Goal: Find specific fact: Find specific fact

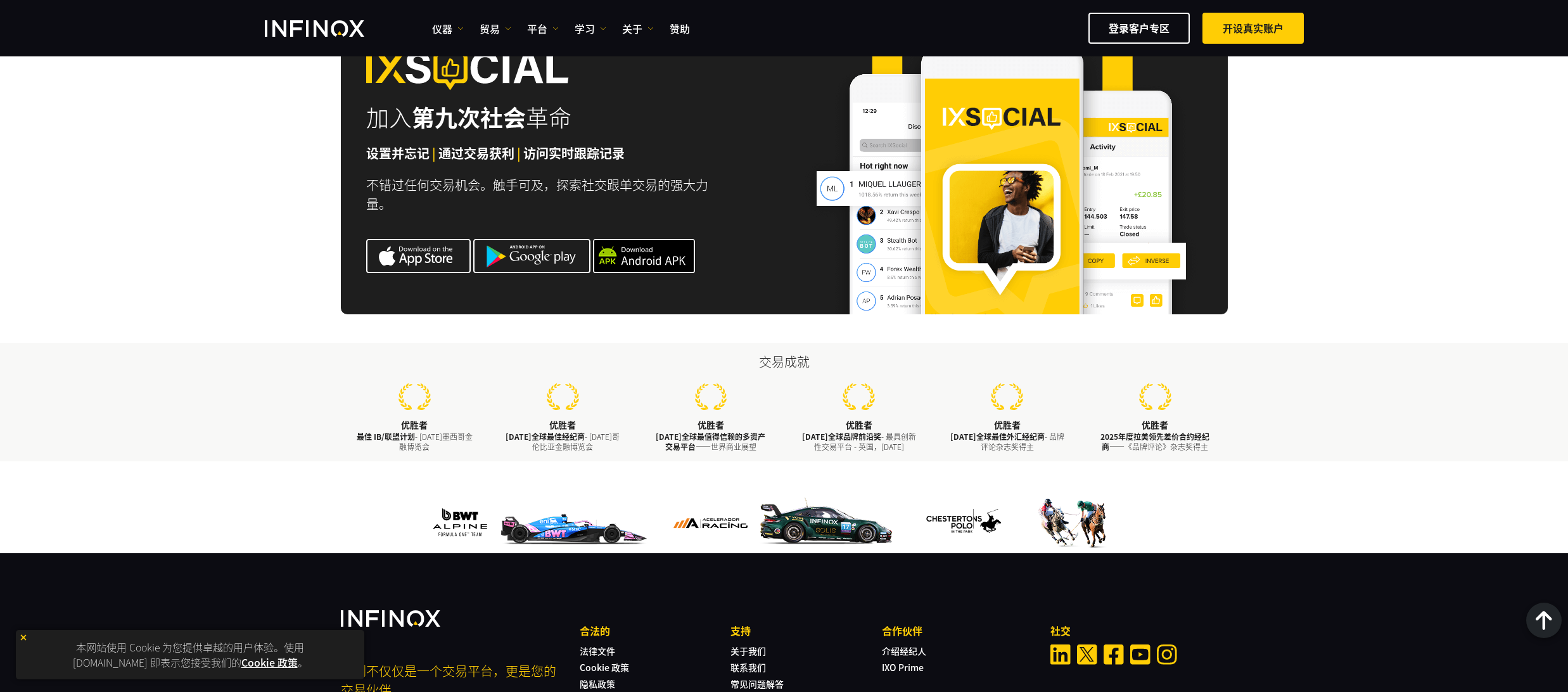
scroll to position [3968, 0]
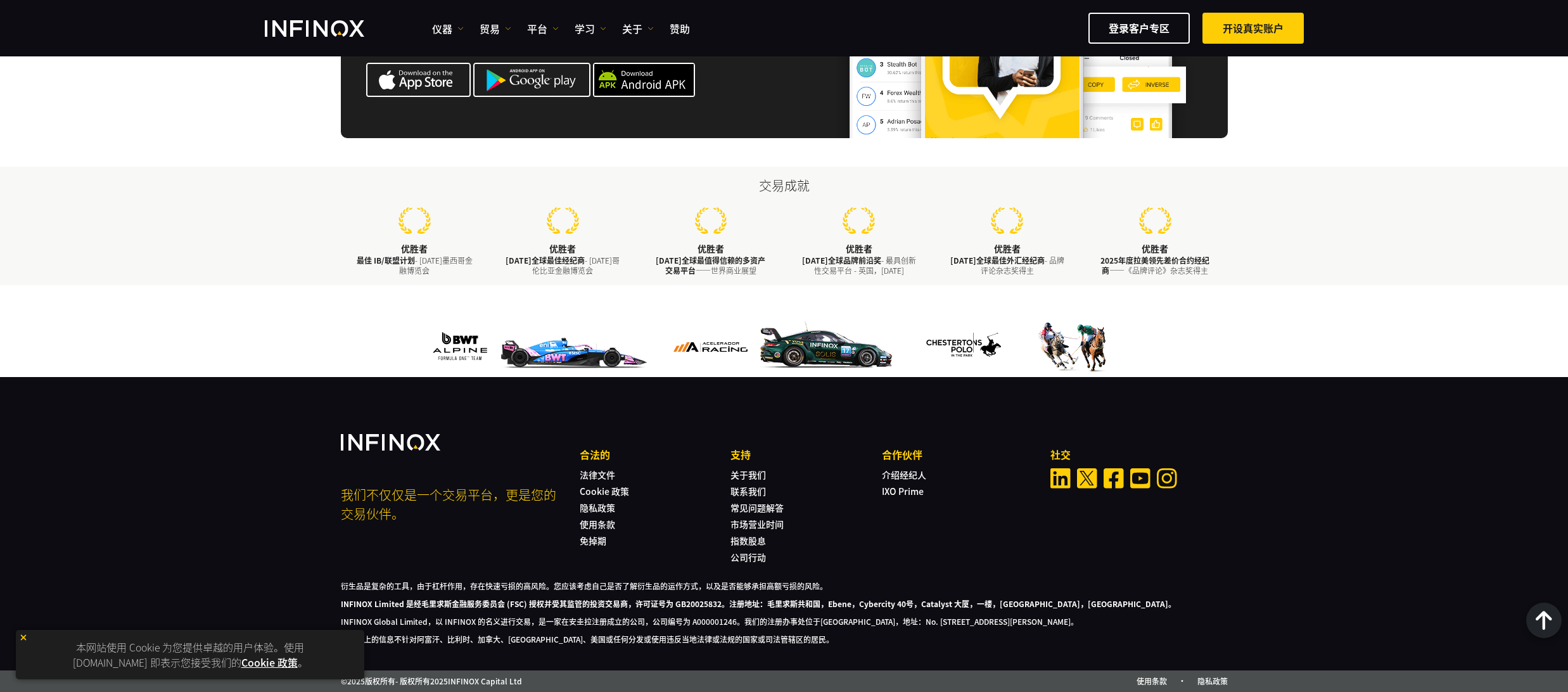
drag, startPoint x: 877, startPoint y: 621, endPoint x: 1197, endPoint y: 624, distance: 320.0
click at [1079, 624] on font "INFINOX Global Limited，以 INFINOX 的名义进行交易，是一家在安圭拉注册成立的公司，公司编号为 A000001246。我们的注册办…" at bounding box center [709, 621] width 737 height 11
copy font "No. [STREET_ADDRESS][PERSON_NAME]"
drag, startPoint x: 733, startPoint y: 619, endPoint x: 686, endPoint y: 619, distance: 47.0
click at [686, 619] on font "INFINOX Global Limited，以 INFINOX 的名义进行交易，是一家在安圭拉注册成立的公司，公司编号为 A000001246。我们的注册办…" at bounding box center [709, 621] width 737 height 11
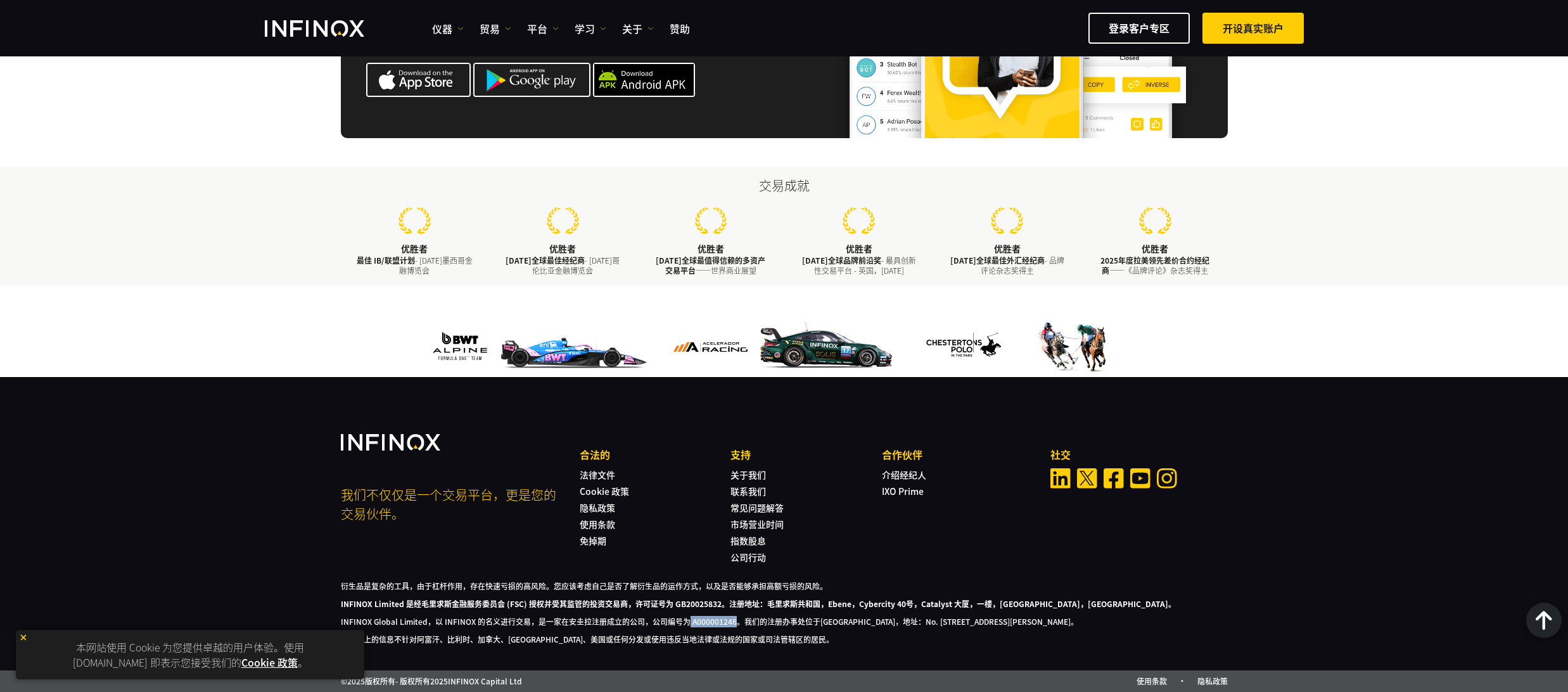
copy font "A000001246"
click at [803, 622] on font "INFINOX Global Limited，以 INFINOX 的名义进行交易，是一家在安圭拉注册成立的公司，公司编号为 A000001246。我们的注册办…" at bounding box center [709, 621] width 737 height 11
drag, startPoint x: 878, startPoint y: 620, endPoint x: 1198, endPoint y: 625, distance: 320.0
click at [1079, 625] on font "INFINOX Global Limited，以 INFINOX 的名义进行交易，是一家在安圭拉注册成立的公司，公司编号为 A000001246。我们的注册办…" at bounding box center [709, 621] width 737 height 11
copy font "No. [STREET_ADDRESS][PERSON_NAME]"
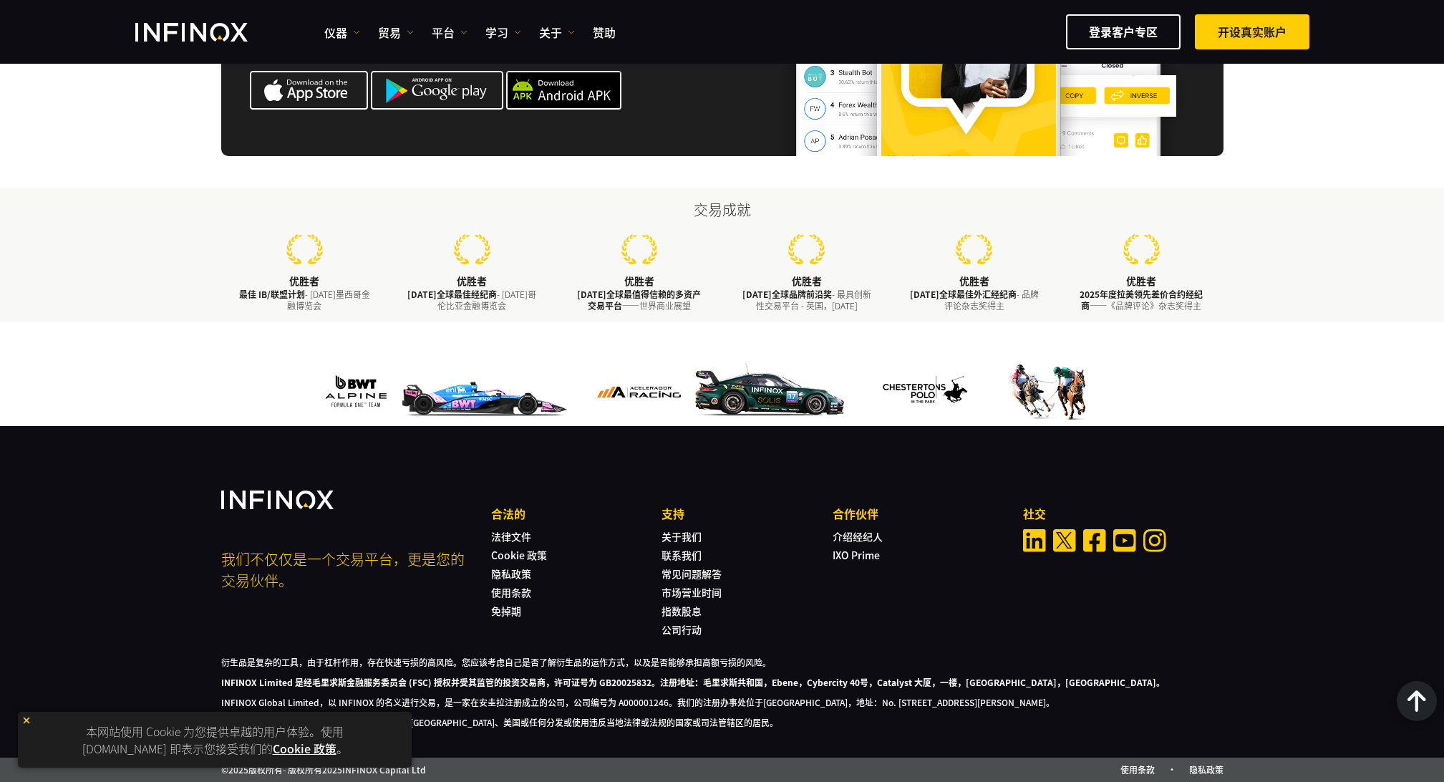
click at [1207, 704] on p "INFINOX Global Limited，以 INFINOX 的名义进行交易，是一家在安圭拉注册成立的公司，公司编号为 A000001246。我们的注册办…" at bounding box center [722, 702] width 1002 height 13
drag, startPoint x: 1202, startPoint y: 704, endPoint x: 826, endPoint y: 701, distance: 375.9
click at [826, 701] on p "INFINOX Global Limited，以 INFINOX 的名义进行交易，是一家在安圭拉注册成立的公司，公司编号为 A000001246。我们的注册办…" at bounding box center [722, 702] width 1002 height 13
copy font "No. [STREET_ADDRESS][PERSON_NAME]。"
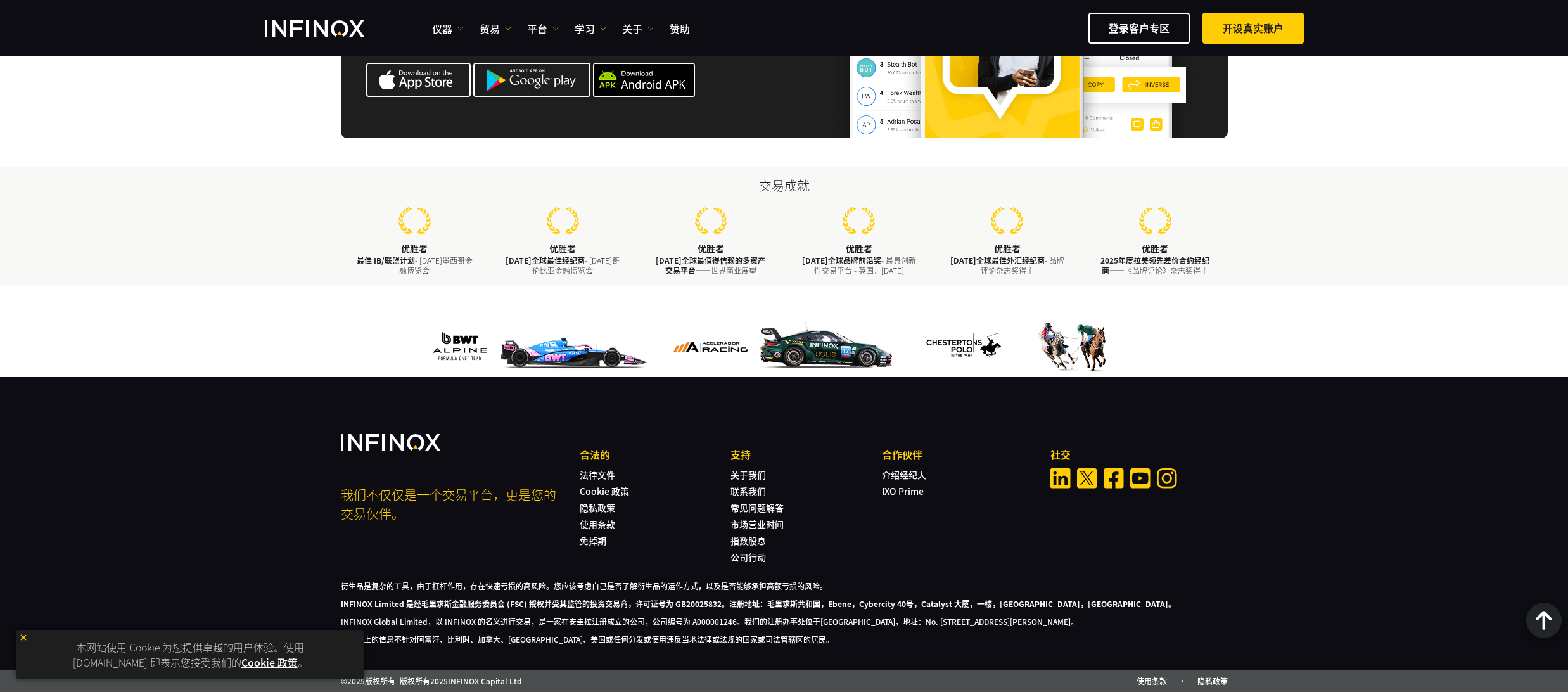
click at [897, 614] on div "衍生品是复杂的工具，由于杠杆作用，存在快速亏损的高风险。您应该考虑自己是否了解衍生品的运作方式，以及是否能够承担高额亏损的风险。 INFINOX Limite…" at bounding box center [784, 612] width 887 height 65
drag, startPoint x: 818, startPoint y: 604, endPoint x: 765, endPoint y: 603, distance: 53.0
click at [765, 603] on font "INFINOX Limited 是经毛里求斯金融服务委员会 (FSC) 授权并受其监管的投资交易商，许可证号为 GB20025832。注册地址：毛里求斯共和国…" at bounding box center [758, 604] width 835 height 11
copy font "毛里求斯共和国"
click at [973, 589] on p "衍生品是复杂的工具，由于杠杆作用，存在快速亏损的高风险。您应该考虑自己是否了解衍生品的运作方式，以及是否能够承担高额亏损的风险。" at bounding box center [784, 586] width 887 height 12
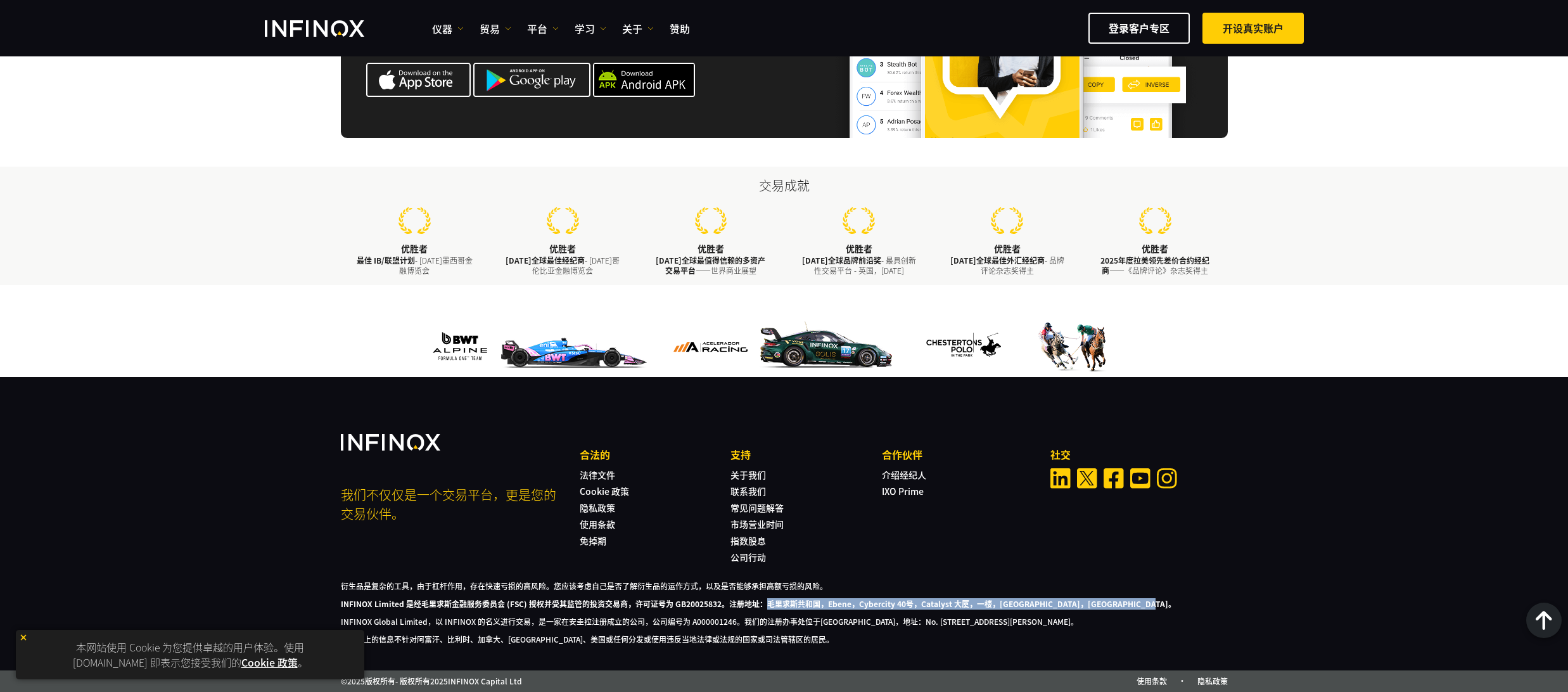
drag, startPoint x: 1134, startPoint y: 605, endPoint x: 768, endPoint y: 603, distance: 366.0
click at [768, 603] on p "INFINOX Limited 是经毛里求斯金融服务委员会 (FSC) 授权并受其监管的投资交易商，许可证号为 GB20025832。注册地址：毛里求斯共和国…" at bounding box center [784, 604] width 887 height 12
copy font "毛里求斯共和国，Ebene，Cybercity 40号，Catalyst 大厦，一楼，[GEOGRAPHIC_DATA]，[GEOGRAPHIC_DATA]。"
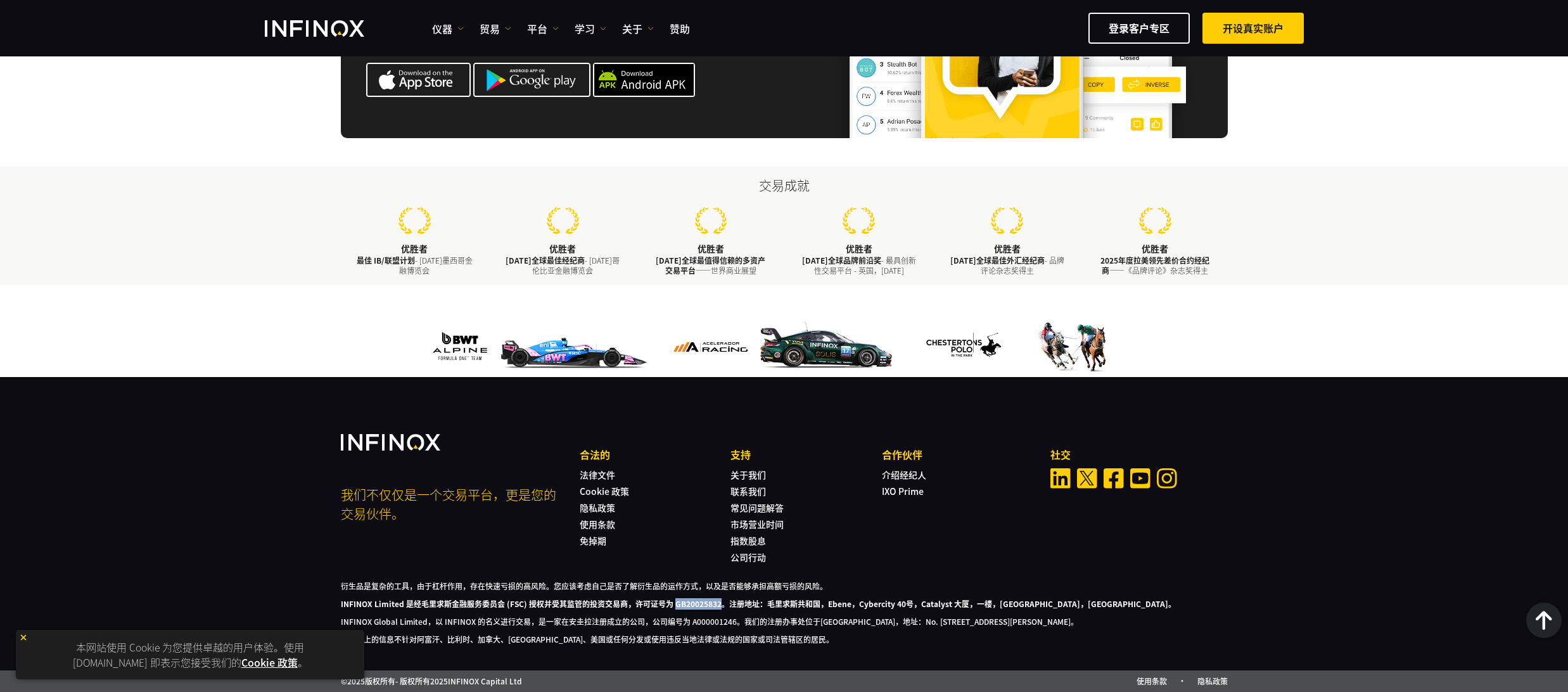
drag, startPoint x: 719, startPoint y: 603, endPoint x: 672, endPoint y: 603, distance: 47.0
click at [672, 603] on font "INFINOX Limited 是经毛里求斯金融服务委员会 (FSC) 授权并受其监管的投资交易商，许可证号为 GB20025832。注册地址：毛里求斯共和国…" at bounding box center [758, 604] width 835 height 11
copy font "GB20025832"
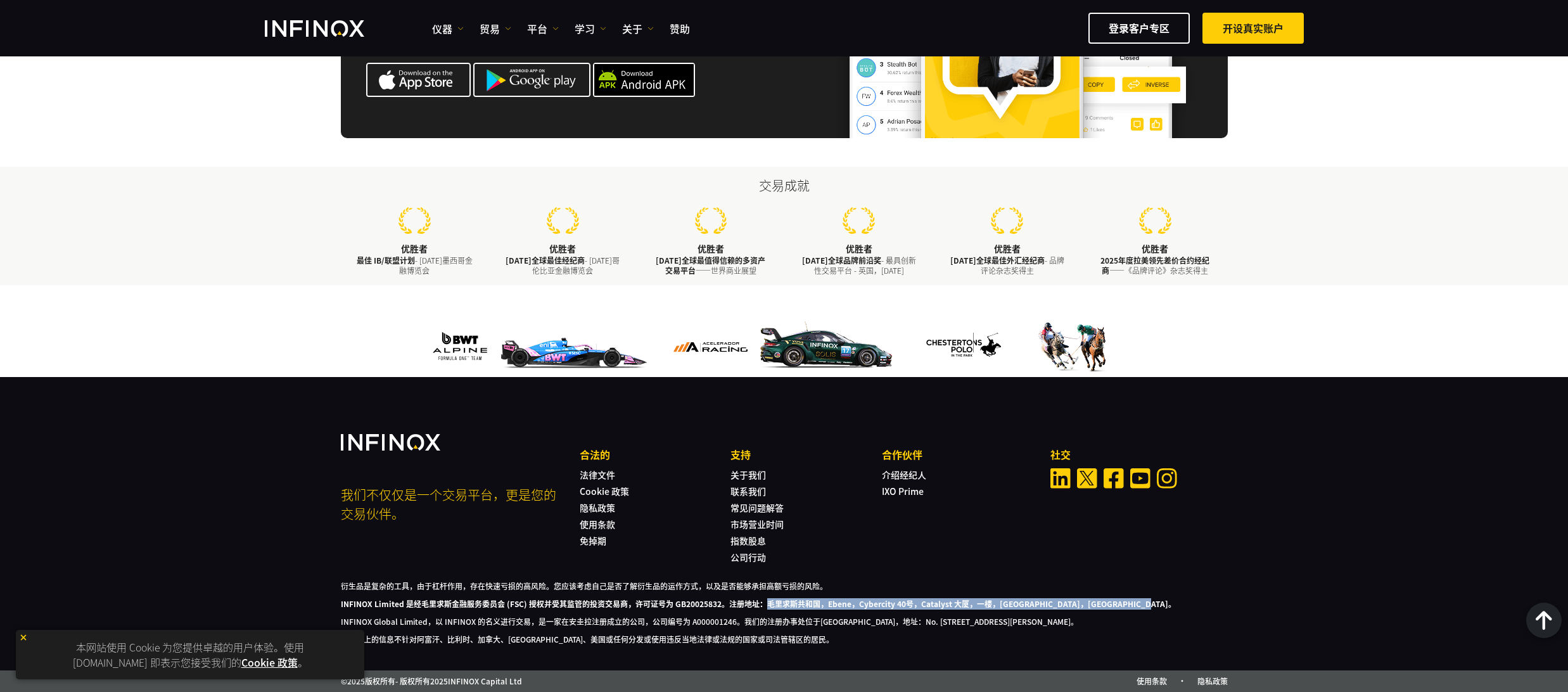
drag, startPoint x: 765, startPoint y: 599, endPoint x: 1124, endPoint y: 599, distance: 359.0
click at [1124, 599] on font "INFINOX Limited 是经毛里求斯金融服务委员会 (FSC) 授权并受其监管的投资交易商，许可证号为 GB20025832。注册地址：毛里求斯共和国…" at bounding box center [758, 604] width 835 height 11
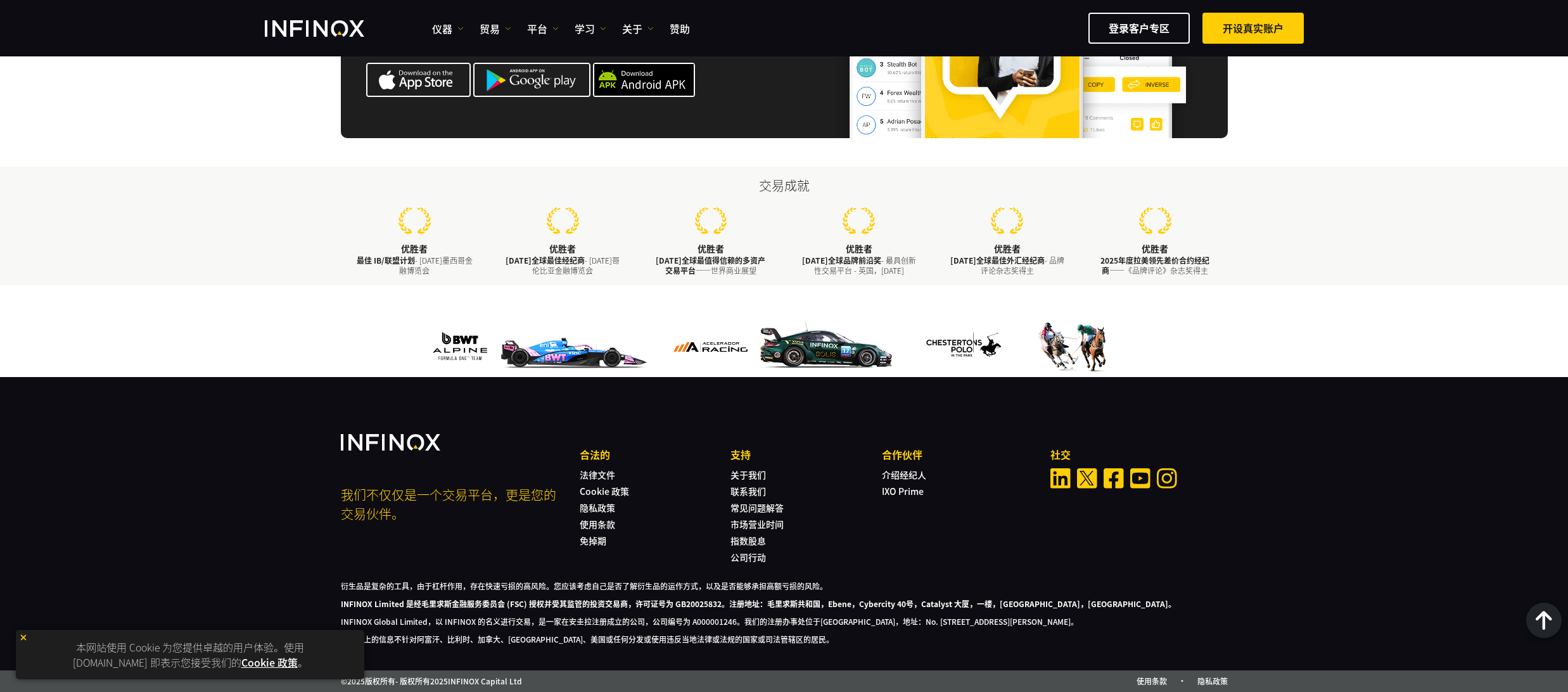
click at [1138, 595] on div "衍生品是复杂的工具，由于杠杆作用，存在快速亏损的高风险。您应该考虑自己是否了解衍生品的运作方式，以及是否能够承担高额亏损的风险。 INFINOX Limite…" at bounding box center [784, 612] width 887 height 65
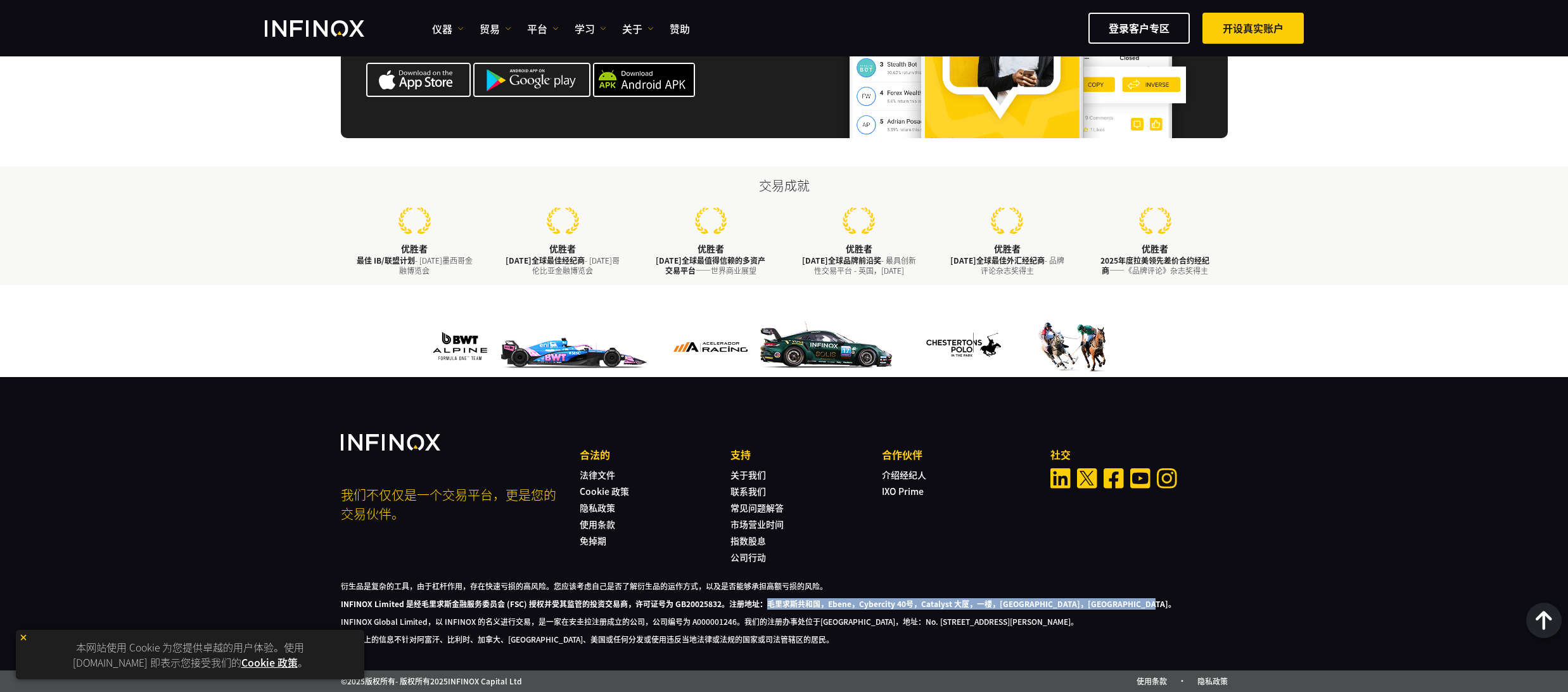
drag, startPoint x: 762, startPoint y: 603, endPoint x: 1128, endPoint y: 603, distance: 366.0
click at [1128, 603] on font "INFINOX Limited 是经毛里求斯金融服务委员会 (FSC) 授权并受其监管的投资交易商，许可证号为 GB20025832。注册地址：毛里求斯共和国…" at bounding box center [758, 604] width 835 height 11
copy font "毛里求斯共和国，Ebene，Cybercity 40号，Catalyst 大厦，一楼，[GEOGRAPHIC_DATA]，[GEOGRAPHIC_DATA]。"
click at [850, 577] on div "我们 不仅仅是一个交易平台，更是您的交易伙伴。 合法的 法律文件 Cookie 政策 隐私政策 使用条款 免掉期 支持 关于我们" at bounding box center [784, 540] width 912 height 211
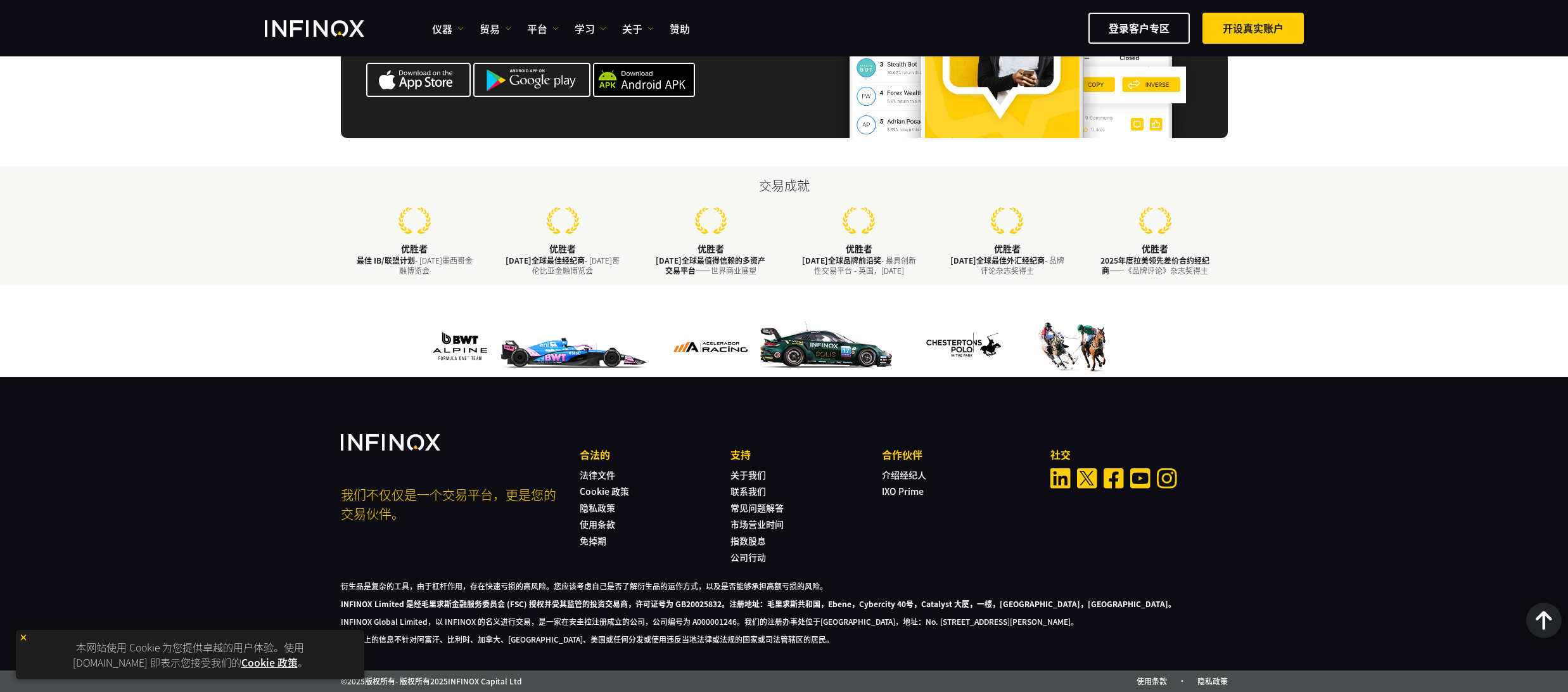
click at [816, 604] on font "INFINOX Limited 是经毛里求斯金融服务委员会 (FSC) 授权并受其监管的投资交易商，许可证号为 GB20025832。注册地址：毛里求斯共和国…" at bounding box center [758, 604] width 835 height 11
drag, startPoint x: 819, startPoint y: 602, endPoint x: 767, endPoint y: 603, distance: 52.0
click at [767, 603] on font "INFINOX Limited 是经毛里求斯金融服务委员会 (FSC) 授权并受其监管的投资交易商，许可证号为 GB20025832。注册地址：毛里求斯共和国…" at bounding box center [758, 604] width 835 height 11
copy font "毛里求斯共和国"
click at [808, 599] on font "INFINOX Limited 是经毛里求斯金融服务委员会 (FSC) 授权并受其监管的投资交易商，许可证号为 GB20025832。注册地址：毛里求斯共和国…" at bounding box center [758, 604] width 835 height 11
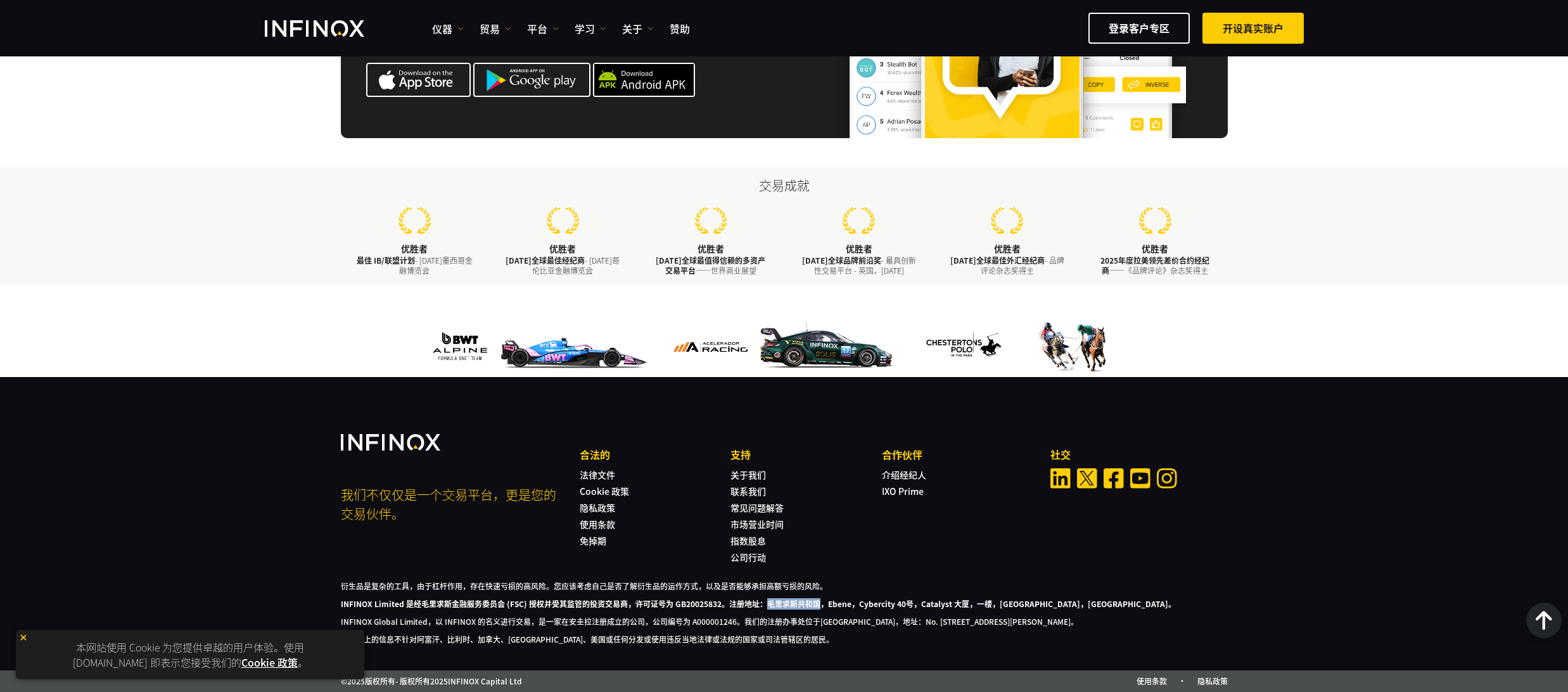
drag, startPoint x: 819, startPoint y: 604, endPoint x: 768, endPoint y: 604, distance: 51.0
click at [768, 604] on font "INFINOX Limited 是经毛里求斯金融服务委员会 (FSC) 授权并受其监管的投资交易商，许可证号为 GB20025832。注册地址：毛里求斯共和国…" at bounding box center [758, 604] width 835 height 11
copy font "毛里求斯共和国"
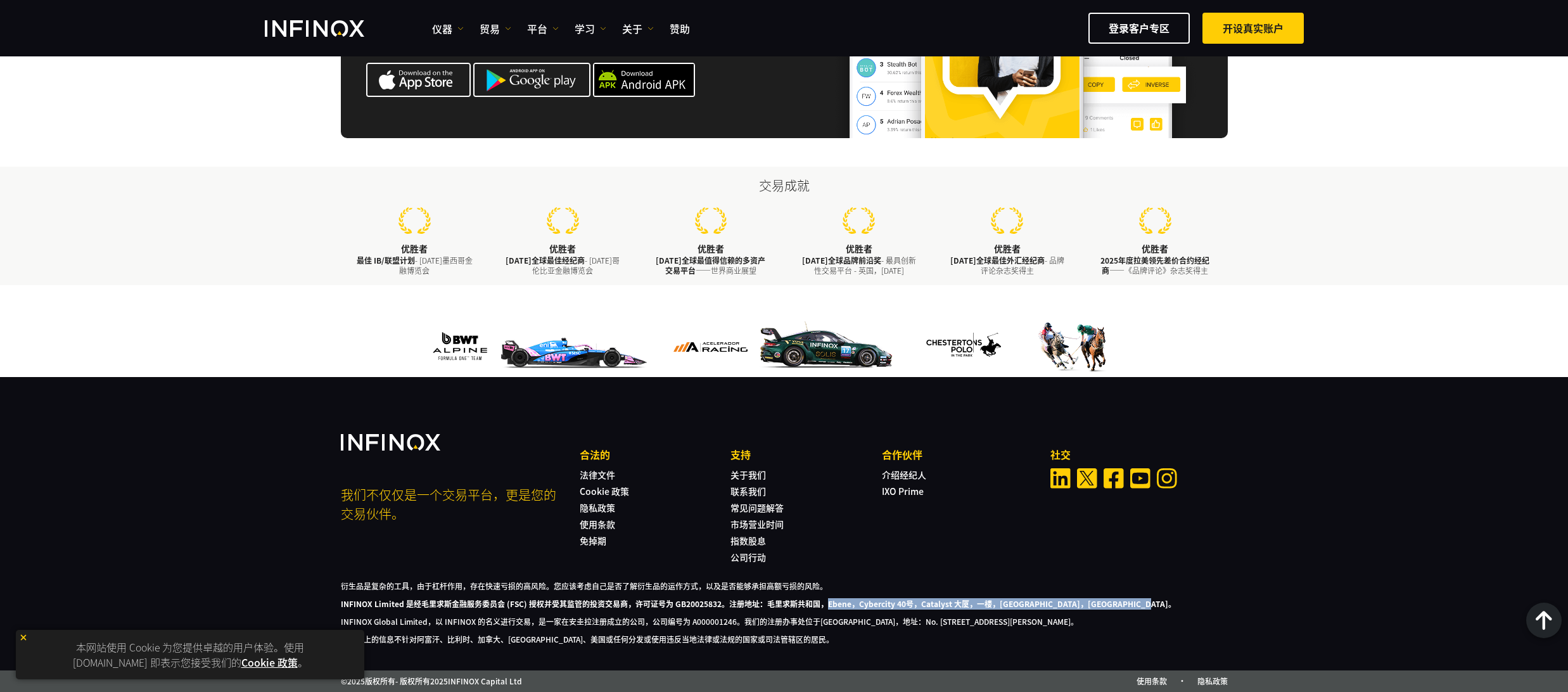
drag, startPoint x: 1128, startPoint y: 601, endPoint x: 825, endPoint y: 602, distance: 303.0
click at [825, 602] on font "INFINOX Limited 是经毛里求斯金融服务委员会 (FSC) 授权并受其监管的投资交易商，许可证号为 GB20025832。注册地址：毛里求斯共和国…" at bounding box center [758, 604] width 835 height 11
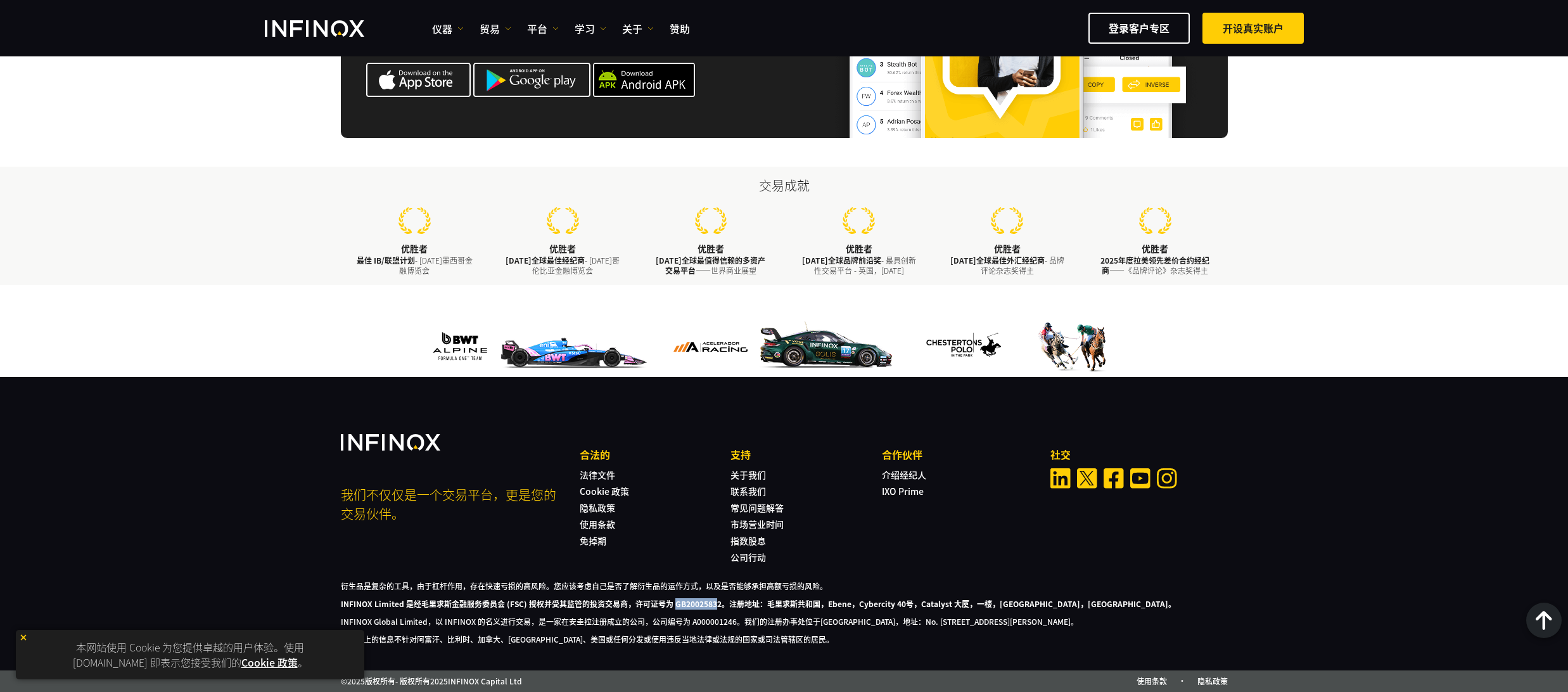
drag, startPoint x: 674, startPoint y: 604, endPoint x: 713, endPoint y: 600, distance: 39.2
click at [713, 600] on font "INFINOX Limited 是经毛里求斯金融服务委员会 (FSC) 授权并受其监管的投资交易商，许可证号为 GB20025832。注册地址：毛里求斯共和国…" at bounding box center [758, 604] width 835 height 11
